Goal: Obtain resource: Download file/media

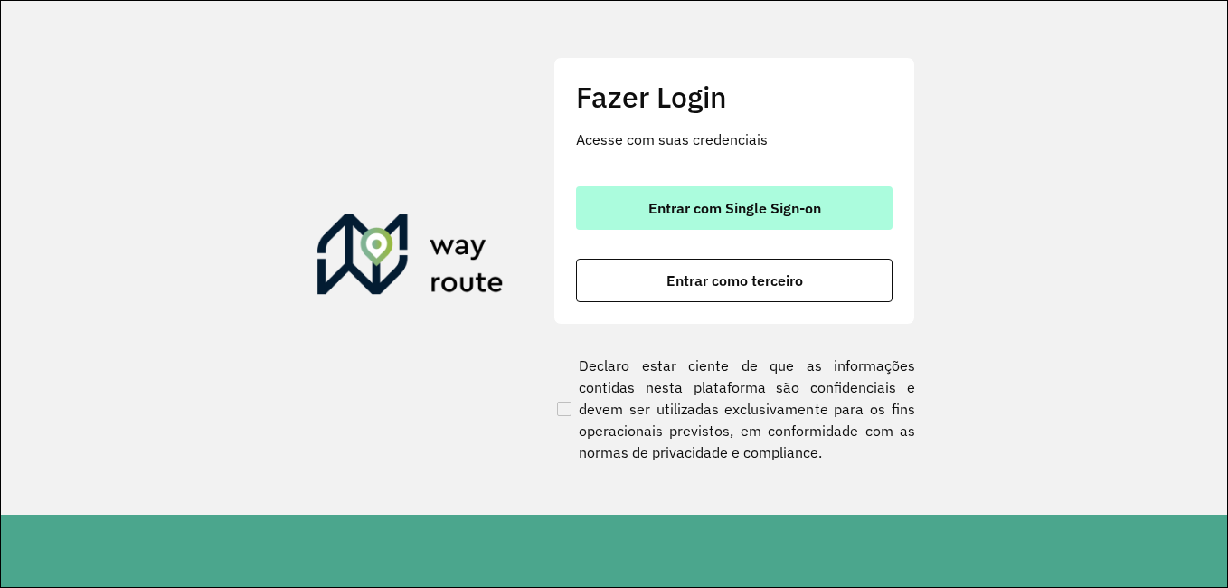
click at [723, 193] on button "Entrar com Single Sign-on" at bounding box center [734, 207] width 316 height 43
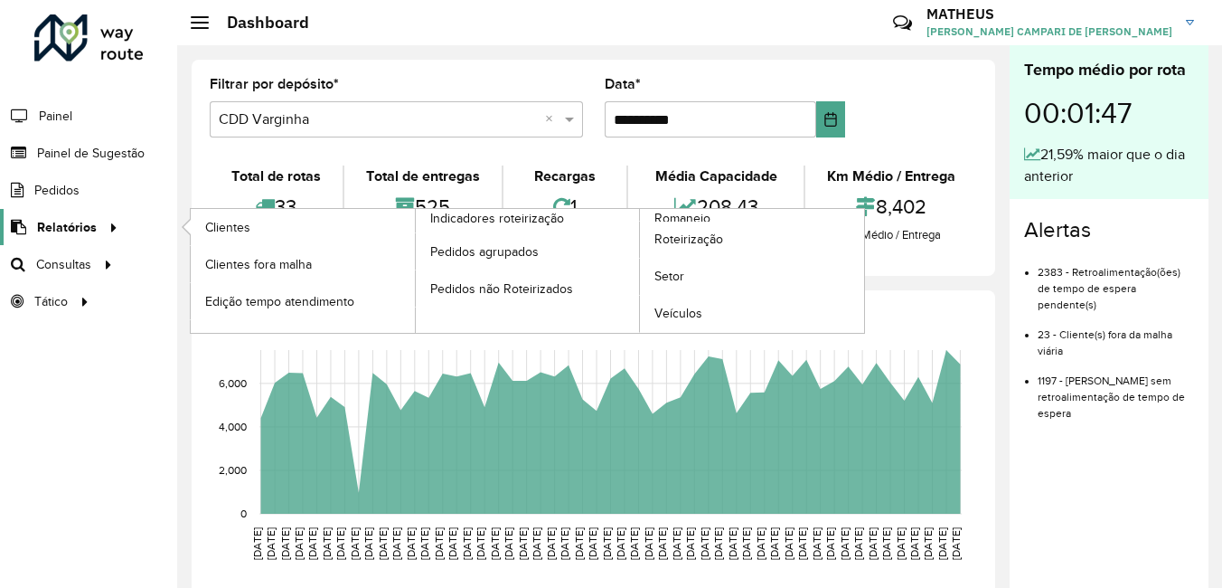
click at [86, 233] on span "Relatórios" at bounding box center [67, 227] width 60 height 19
click at [205, 232] on span "Clientes" at bounding box center [229, 227] width 49 height 19
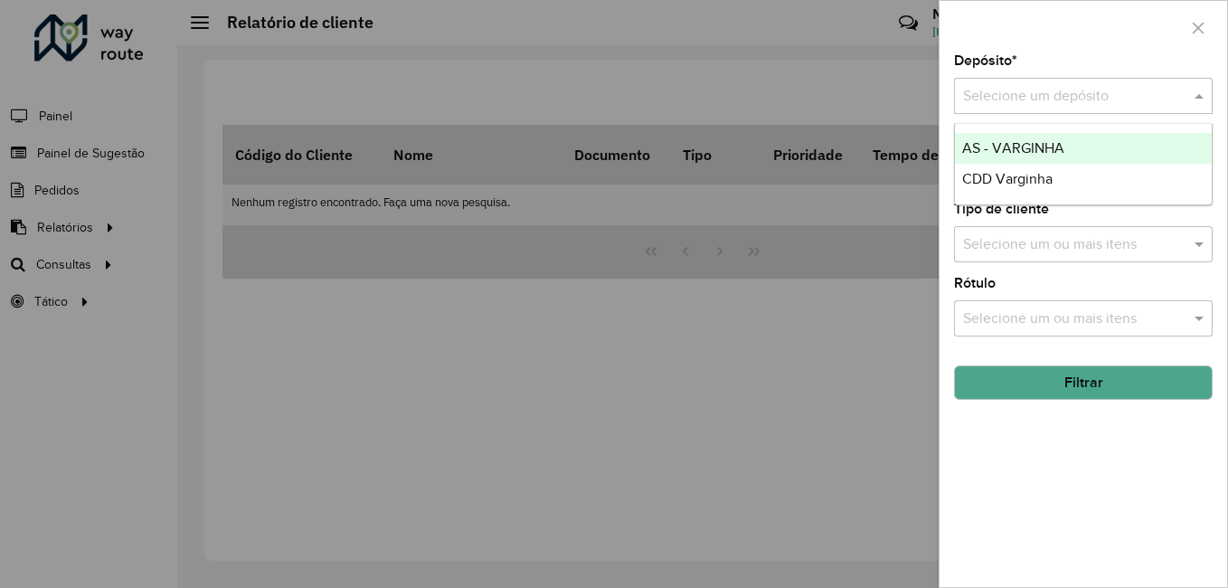
click at [982, 96] on input "text" at bounding box center [1065, 97] width 204 height 22
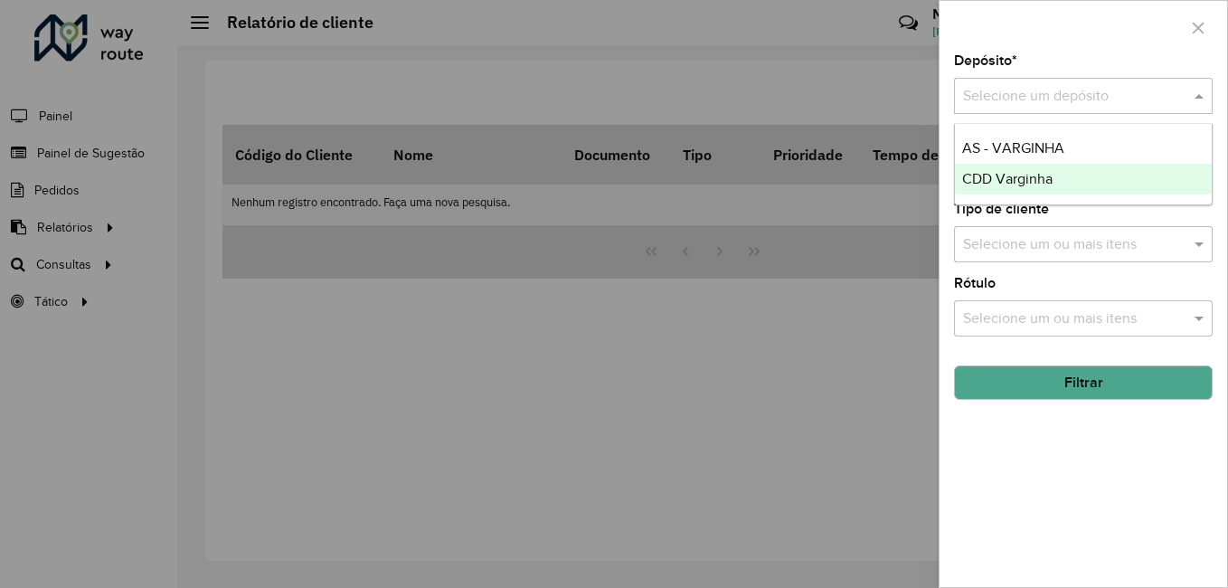
click at [982, 168] on div "CDD Varginha" at bounding box center [1083, 179] width 257 height 31
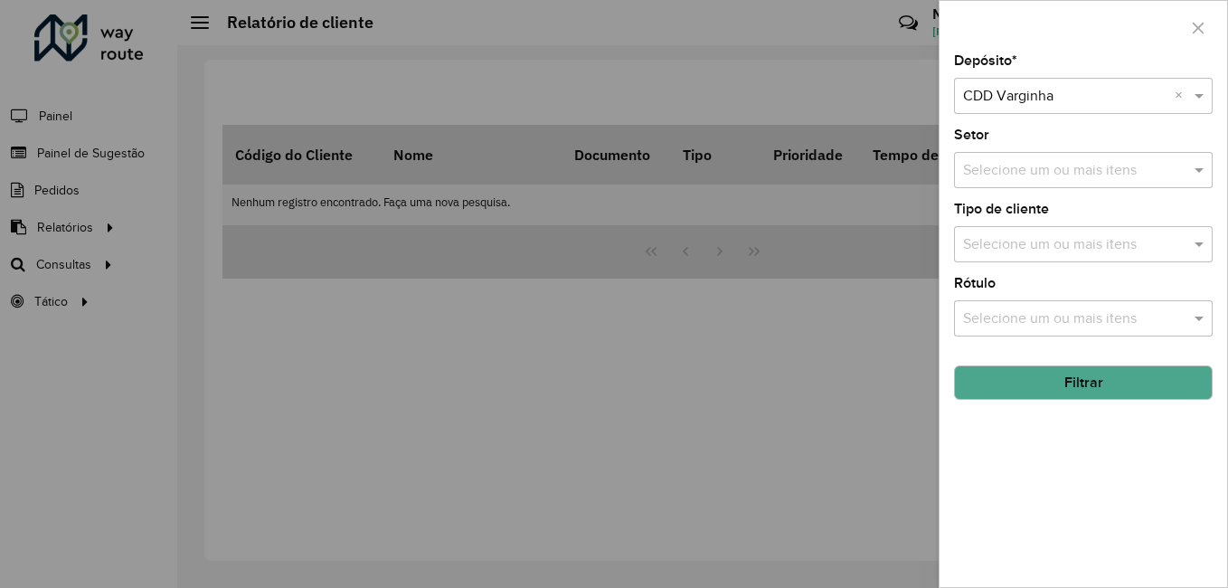
click at [1052, 383] on button "Filtrar" at bounding box center [1083, 382] width 259 height 34
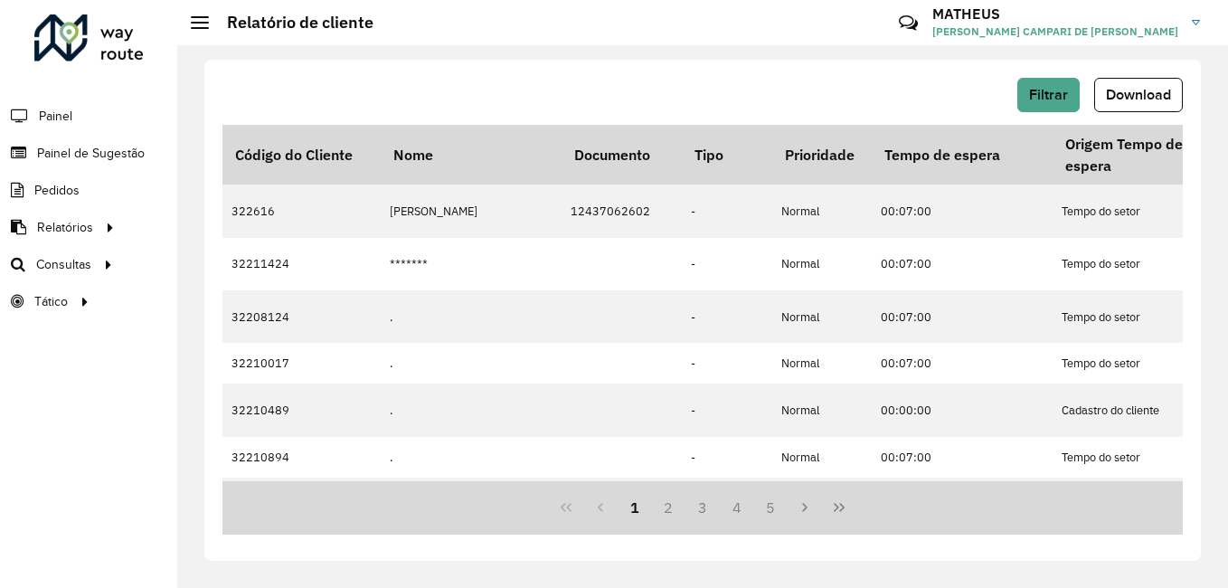
click at [1136, 83] on button "Download" at bounding box center [1138, 95] width 89 height 34
